Goal: Information Seeking & Learning: Learn about a topic

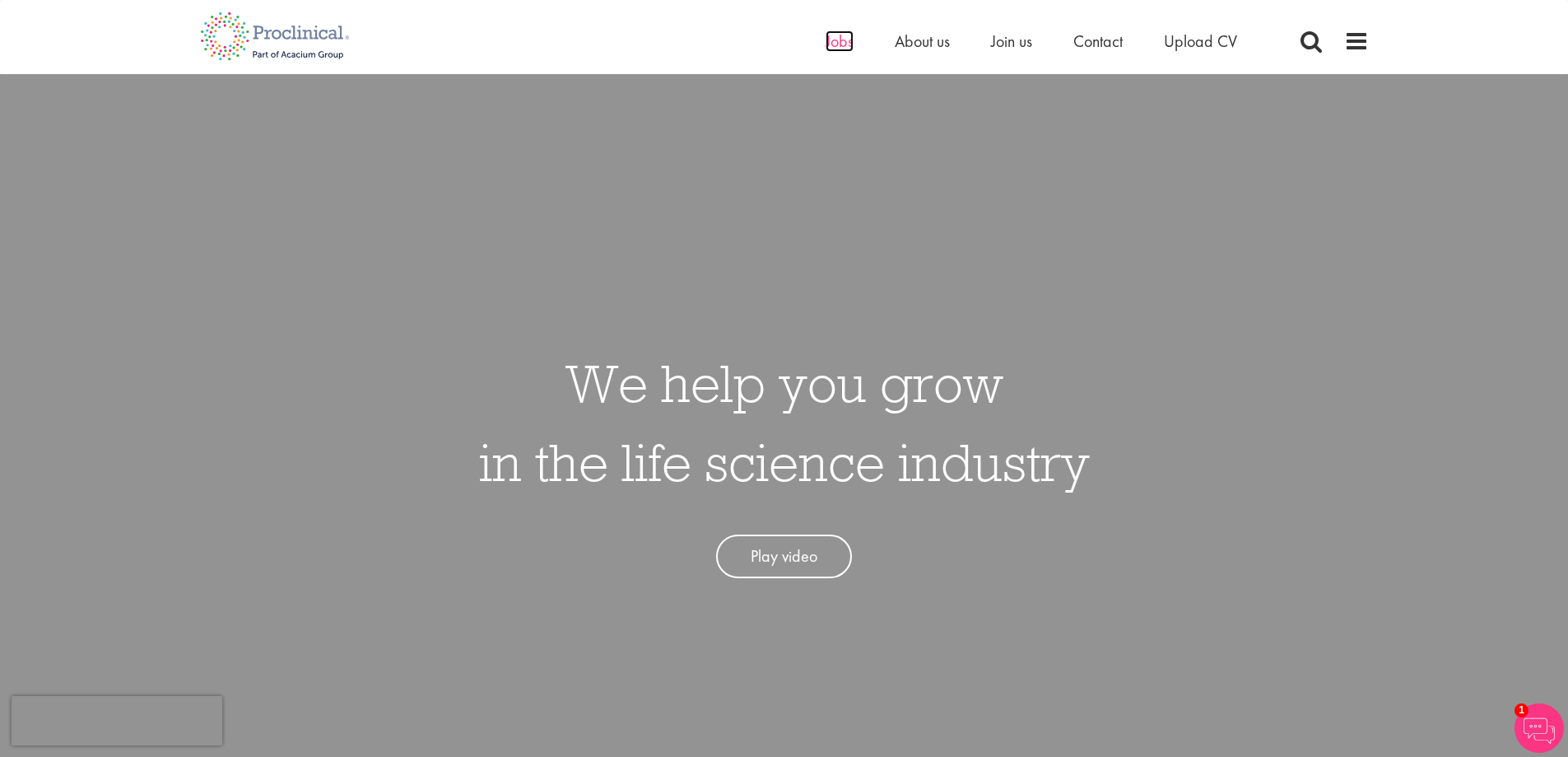
click at [834, 45] on span "Jobs" at bounding box center [840, 41] width 28 height 21
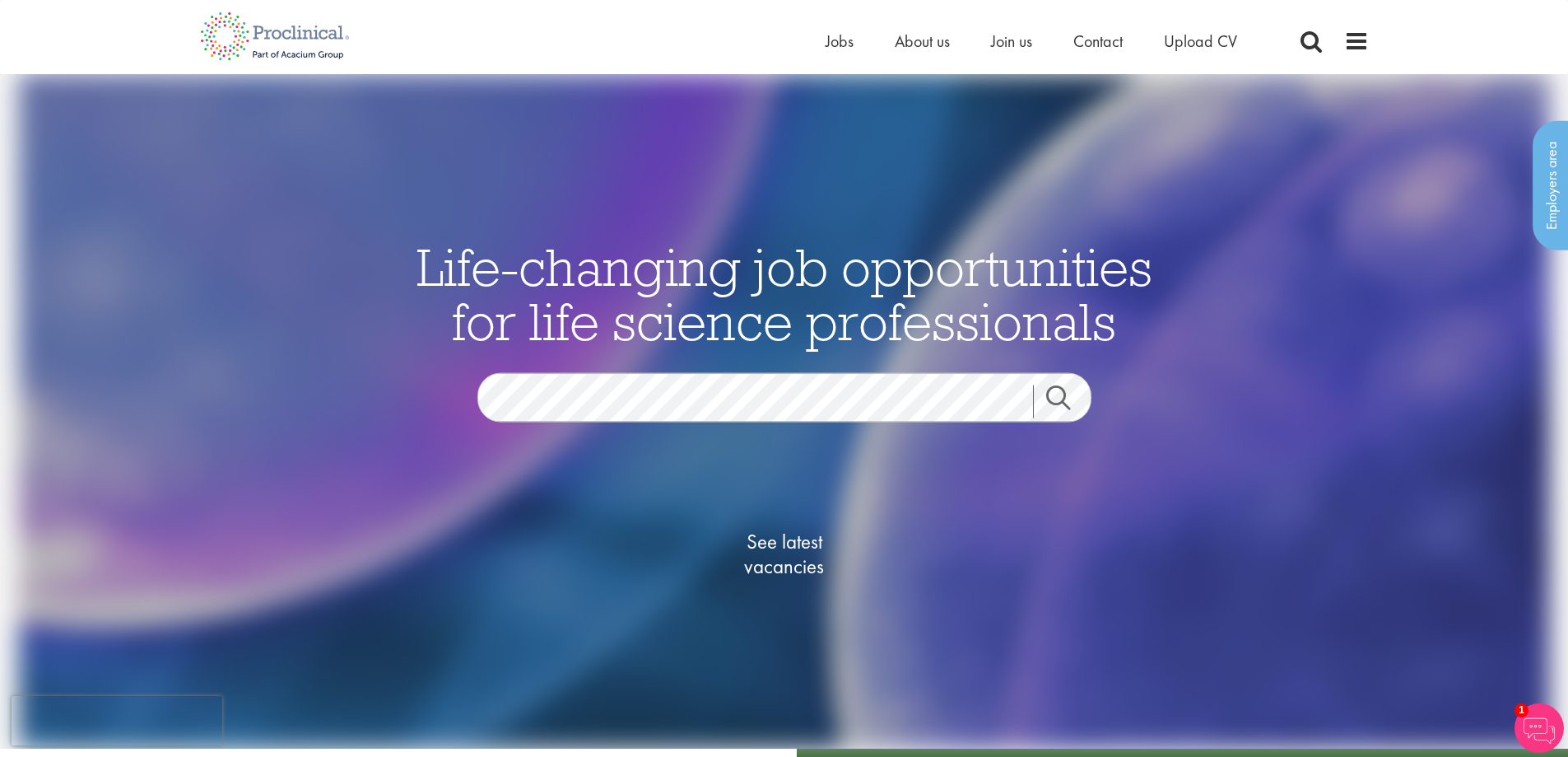
click at [855, 49] on ul "Home Jobs About us Join us Contact Upload CV" at bounding box center [1052, 42] width 453 height 25
click at [567, 64] on nav "Home Jobs About us Join us Contact Upload CV" at bounding box center [784, 37] width 1568 height 74
click at [1378, 35] on div "Home Jobs About us Join us Contact Upload CV" at bounding box center [785, 31] width 1194 height 62
click at [1333, 39] on div "Home Jobs About us Join us Contact Upload CV" at bounding box center [1097, 45] width 543 height 33
click at [1349, 47] on span at bounding box center [1357, 42] width 25 height 25
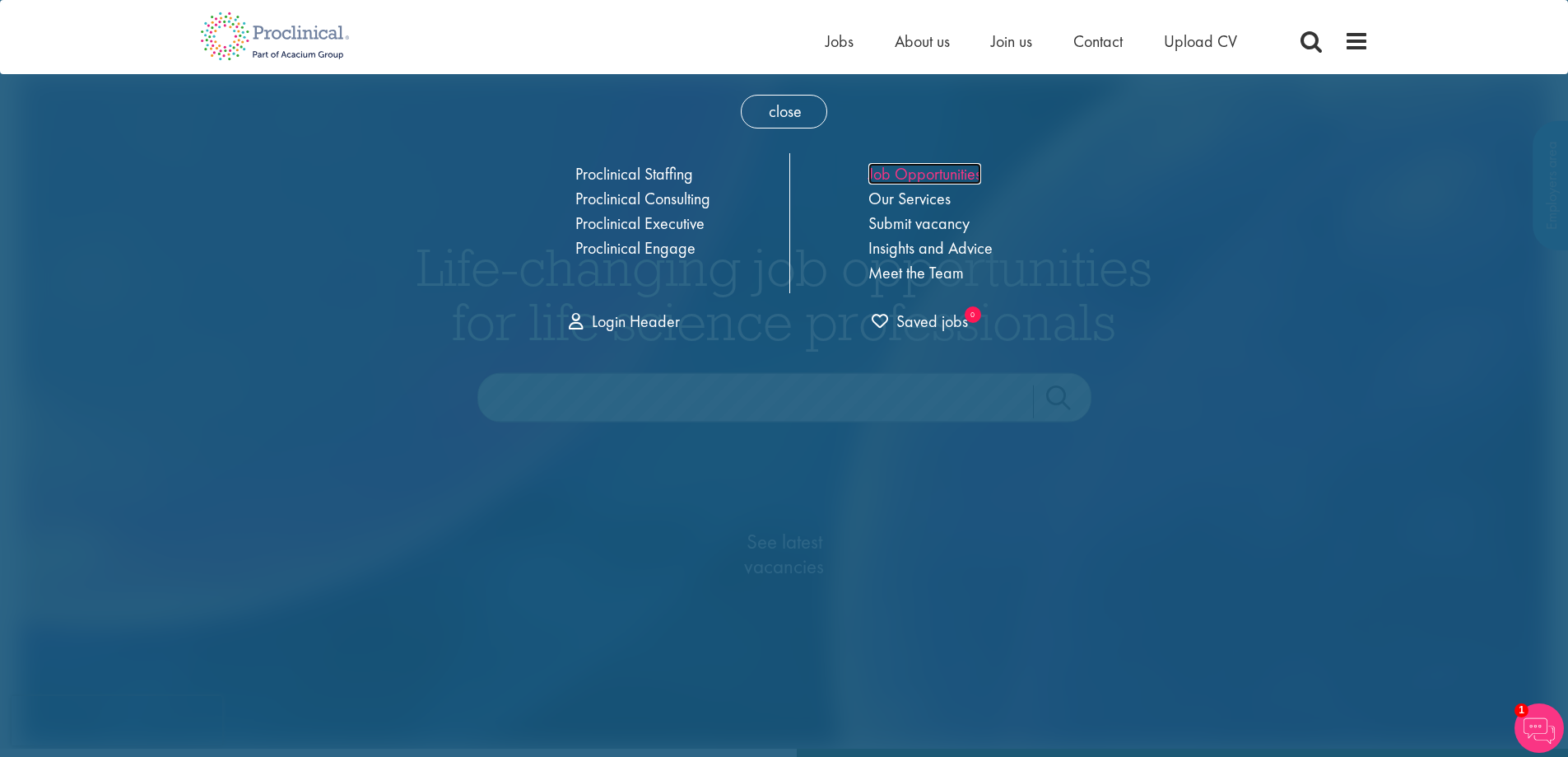
click at [916, 172] on link "Job Opportunities" at bounding box center [924, 174] width 113 height 21
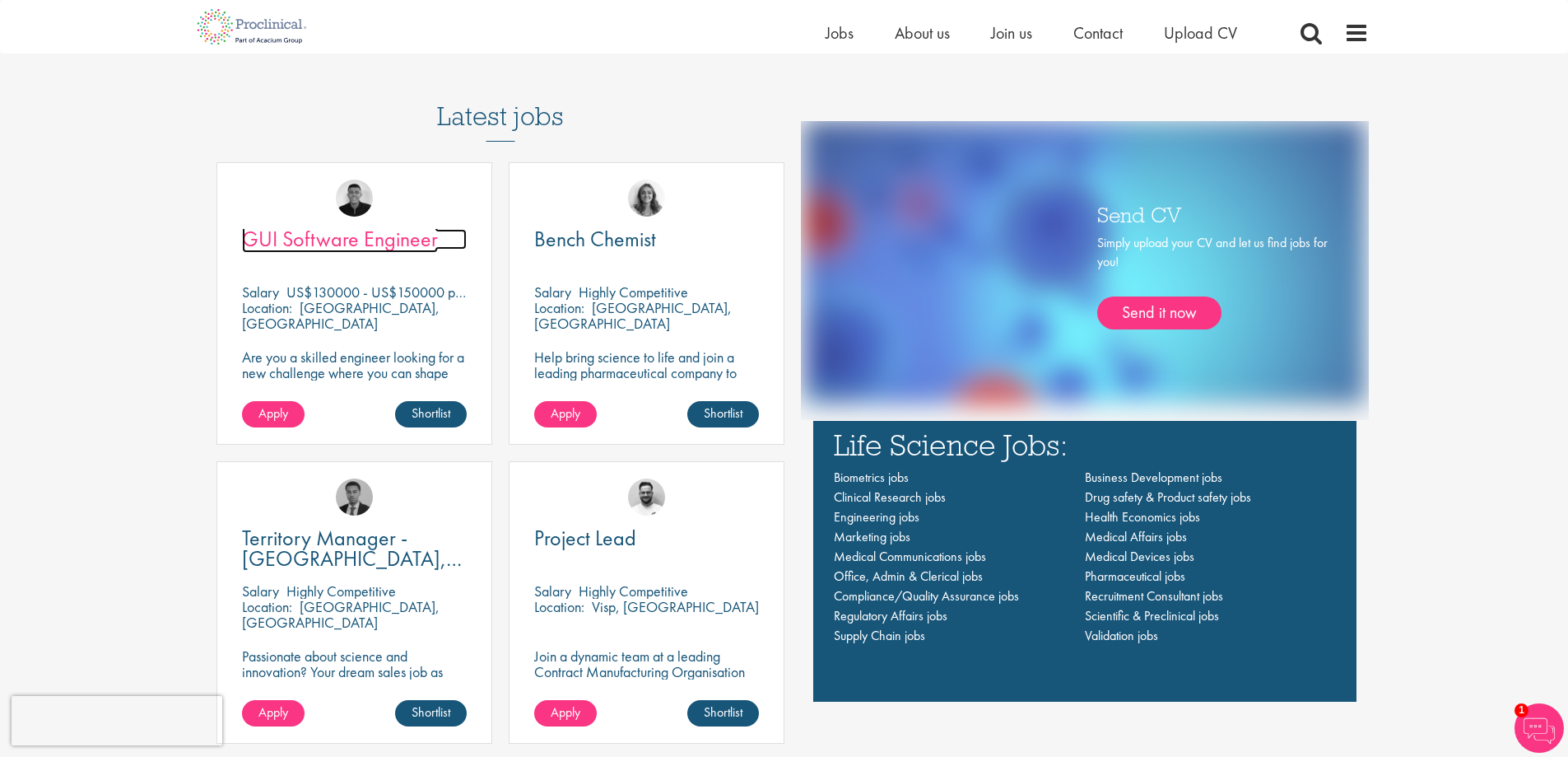
click at [400, 248] on span "GUI Software Engineer" at bounding box center [339, 239] width 196 height 28
